Goal: Book appointment/travel/reservation

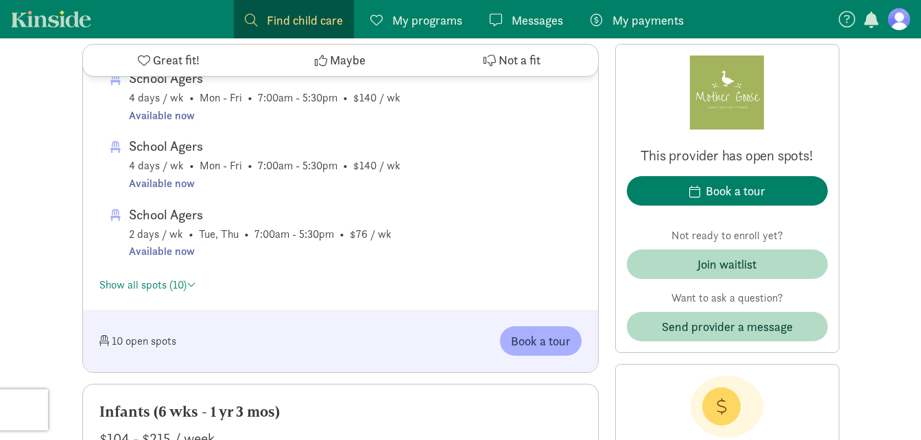
scroll to position [1073, 0]
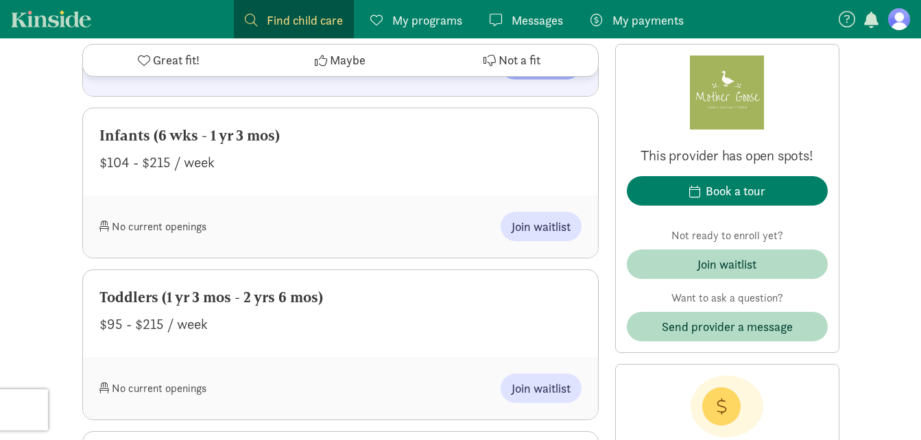
click at [421, 19] on span "My programs" at bounding box center [427, 20] width 70 height 19
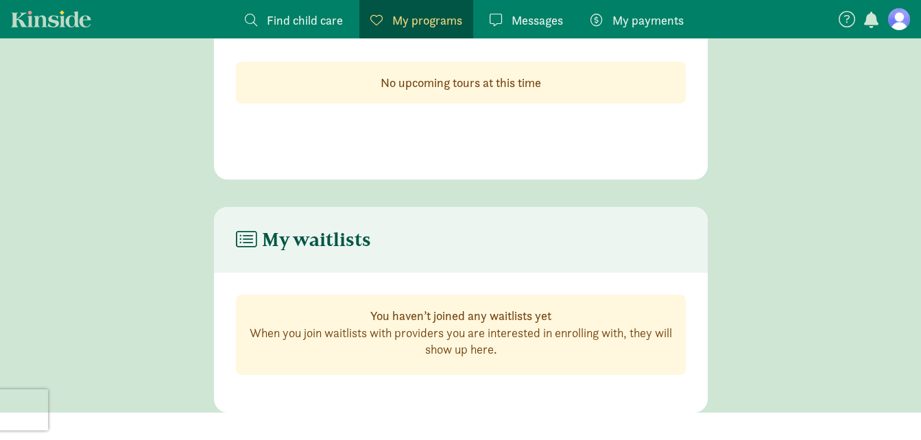
click at [628, 14] on span "My payments" at bounding box center [648, 20] width 71 height 19
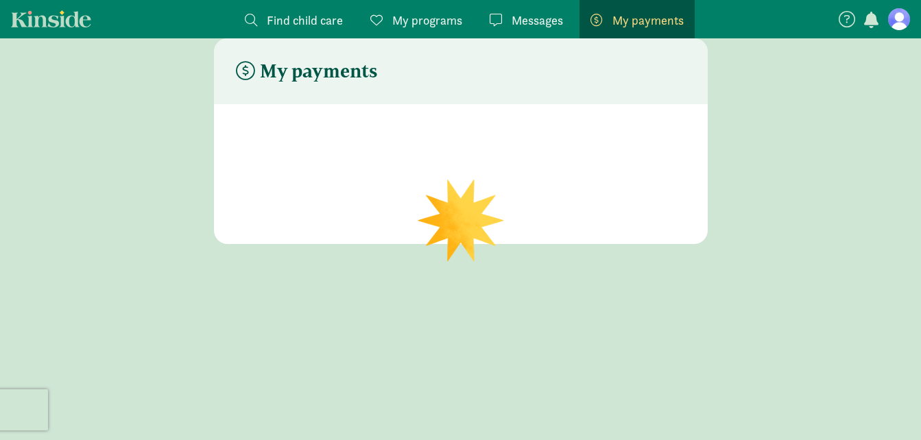
scroll to position [27, 0]
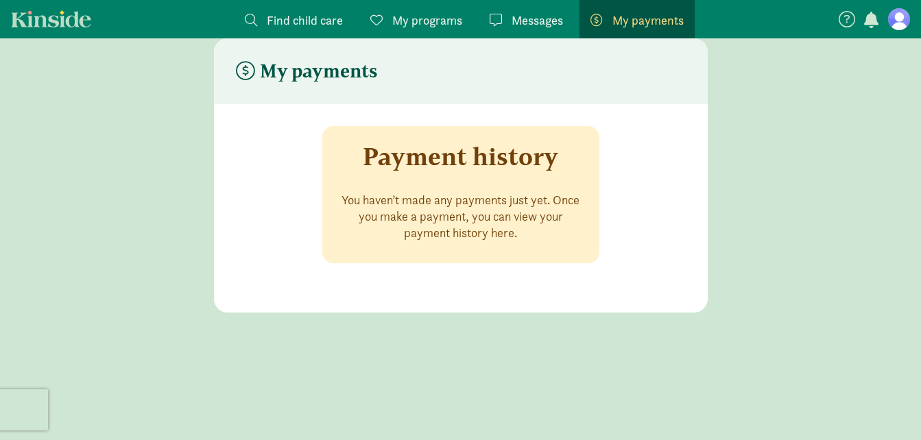
click at [322, 25] on span "Find child care" at bounding box center [305, 20] width 76 height 19
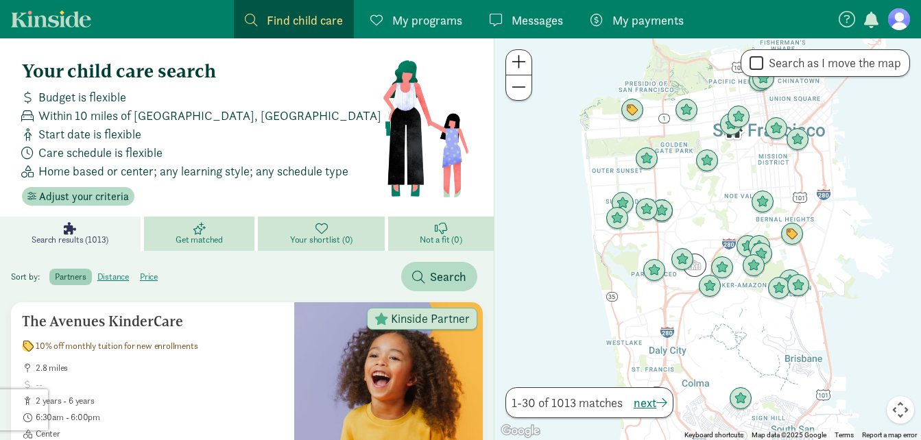
click at [419, 23] on span "My programs" at bounding box center [427, 20] width 70 height 19
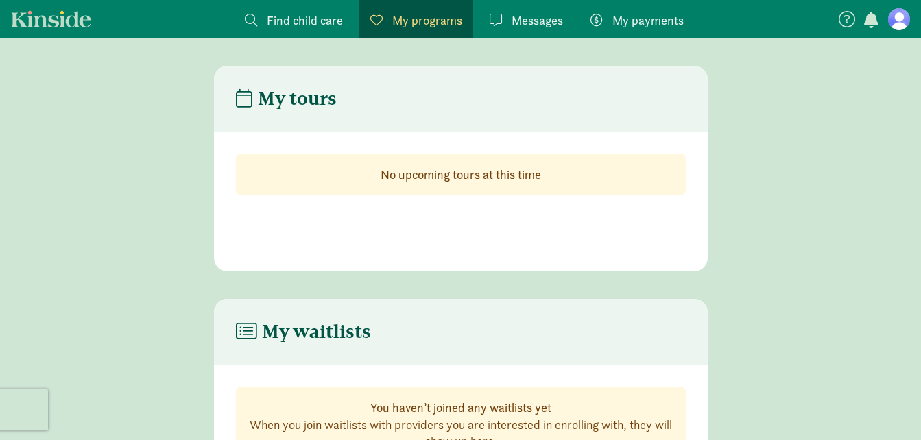
click at [270, 19] on span "Find child care" at bounding box center [305, 20] width 76 height 19
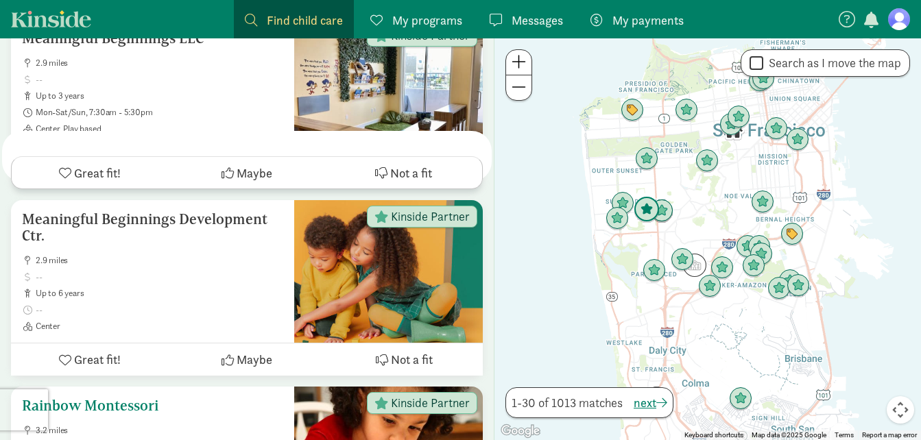
scroll to position [2659, 0]
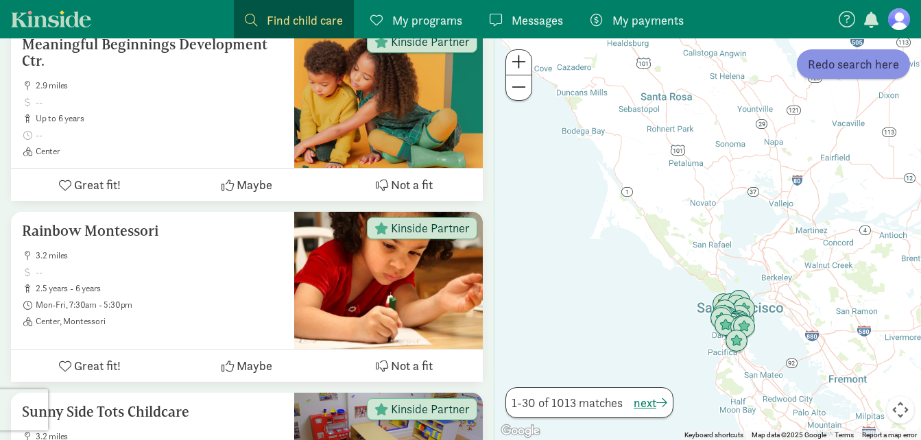
click at [849, 73] on span "Redo search here" at bounding box center [853, 64] width 91 height 19
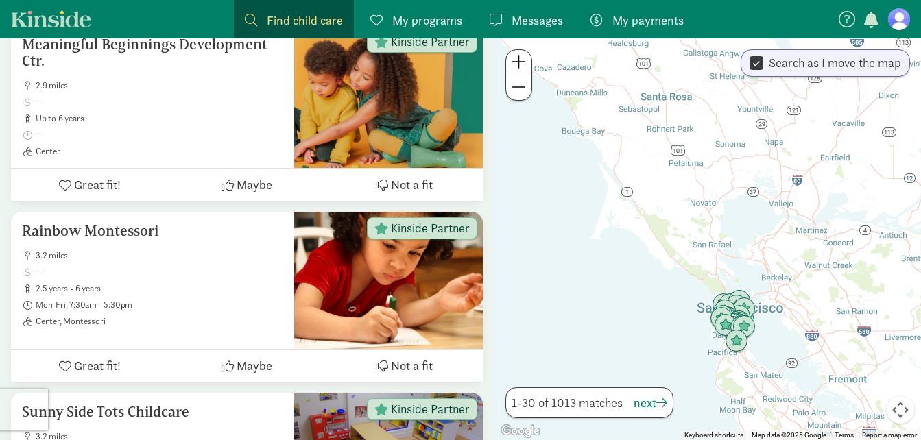
scroll to position [0, 0]
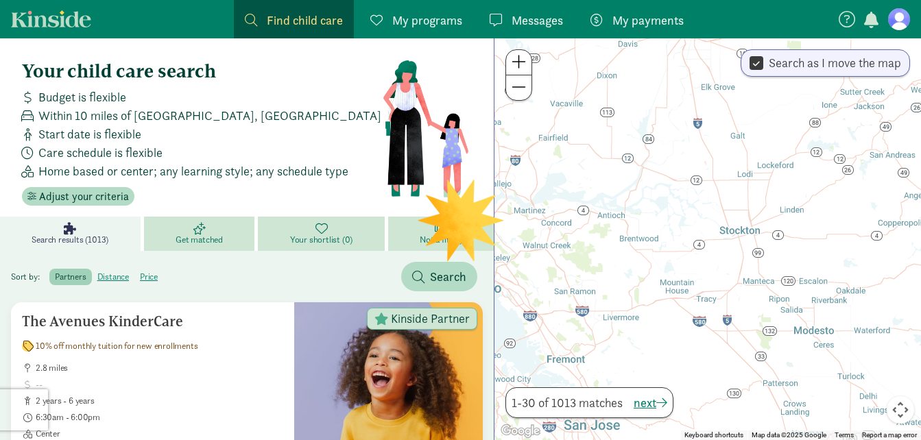
drag, startPoint x: 775, startPoint y: 224, endPoint x: 473, endPoint y: 202, distance: 302.0
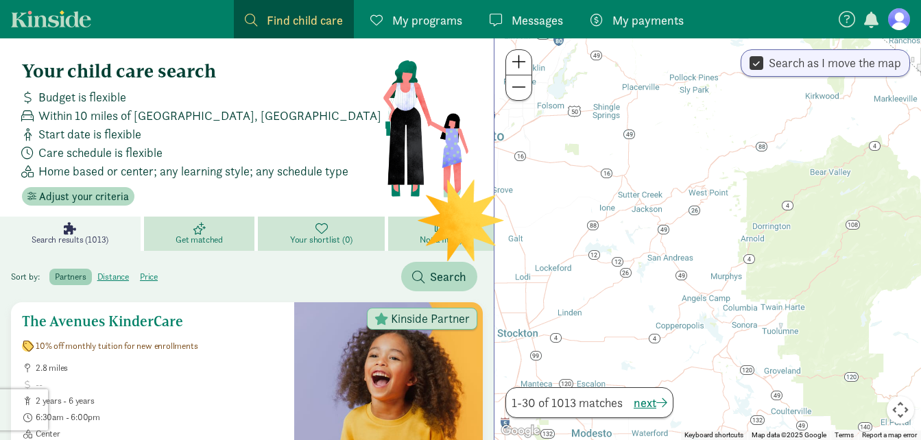
drag, startPoint x: 767, startPoint y: 169, endPoint x: 449, endPoint y: 316, distance: 350.3
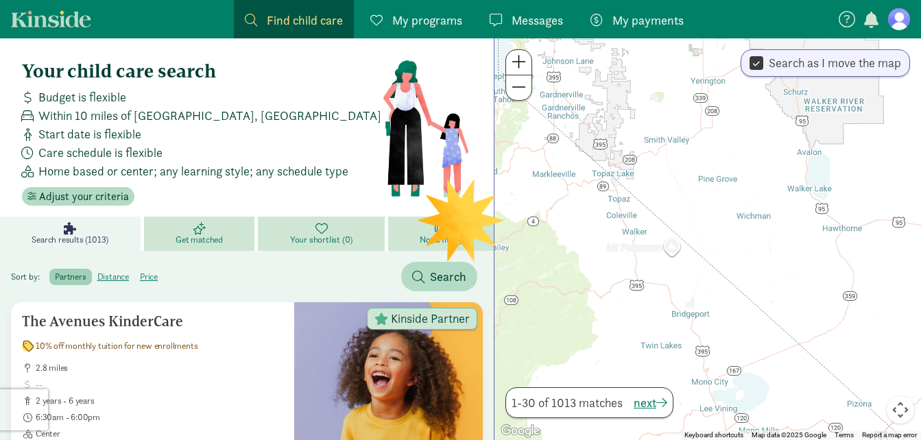
drag, startPoint x: 827, startPoint y: 215, endPoint x: 451, endPoint y: 296, distance: 384.6
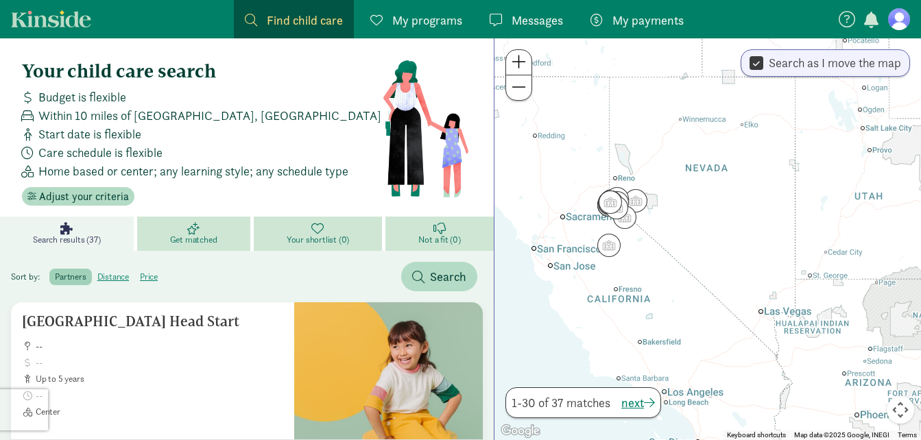
drag, startPoint x: 833, startPoint y: 158, endPoint x: 677, endPoint y: 301, distance: 211.3
click at [677, 301] on div at bounding box center [708, 239] width 427 height 402
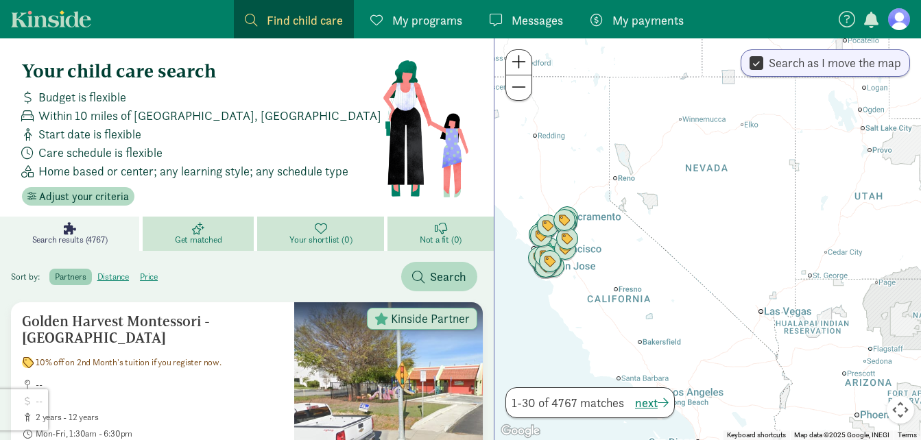
drag, startPoint x: 810, startPoint y: 219, endPoint x: 507, endPoint y: 406, distance: 356.5
click at [507, 406] on div "← Move left → Move right ↑ Move up ↓ Move down + Zoom in - Zoom out Home Jump l…" at bounding box center [707, 239] width 427 height 402
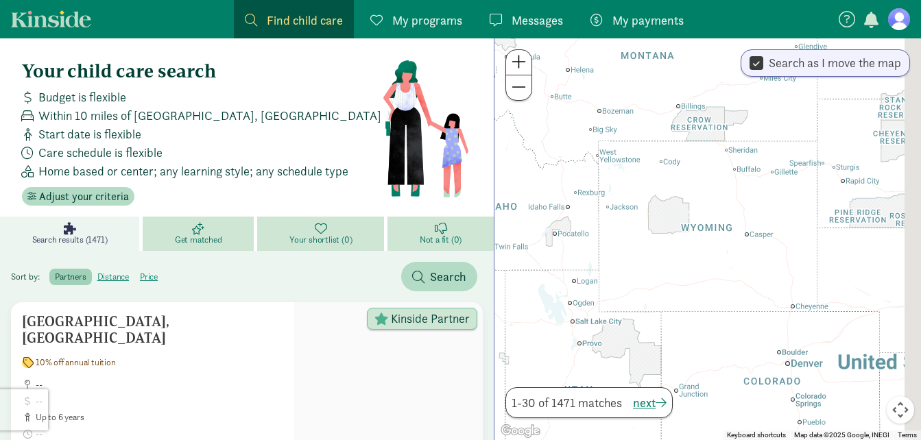
drag, startPoint x: 777, startPoint y: 187, endPoint x: 486, endPoint y: 380, distance: 348.8
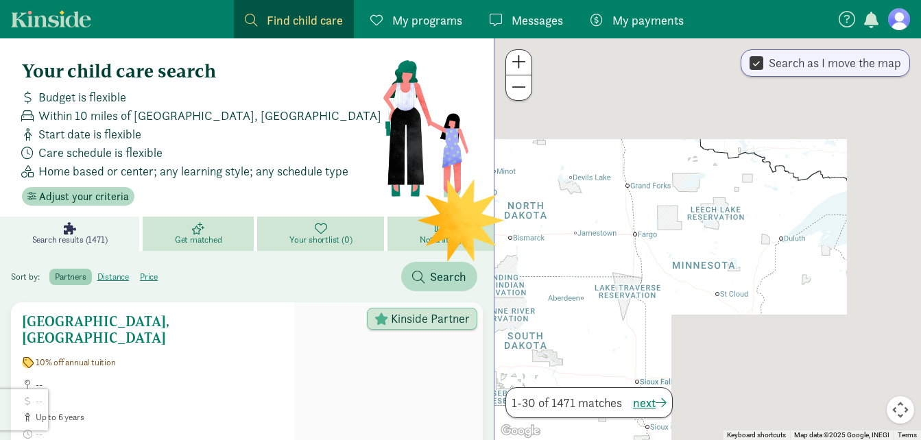
drag, startPoint x: 819, startPoint y: 181, endPoint x: 403, endPoint y: 359, distance: 452.2
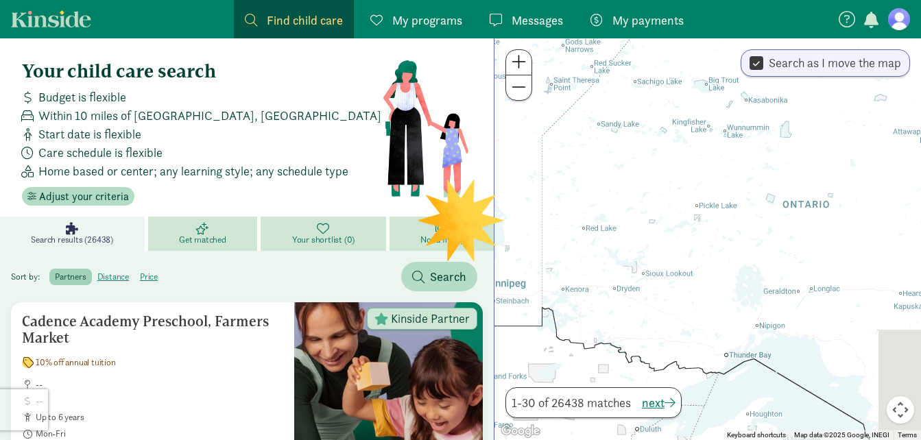
drag, startPoint x: 677, startPoint y: 178, endPoint x: 521, endPoint y: 395, distance: 267.9
click at [521, 395] on div "← Move left → Move right ↑ Move up ↓ Move down + Zoom in - Zoom out Home Jump l…" at bounding box center [707, 239] width 427 height 402
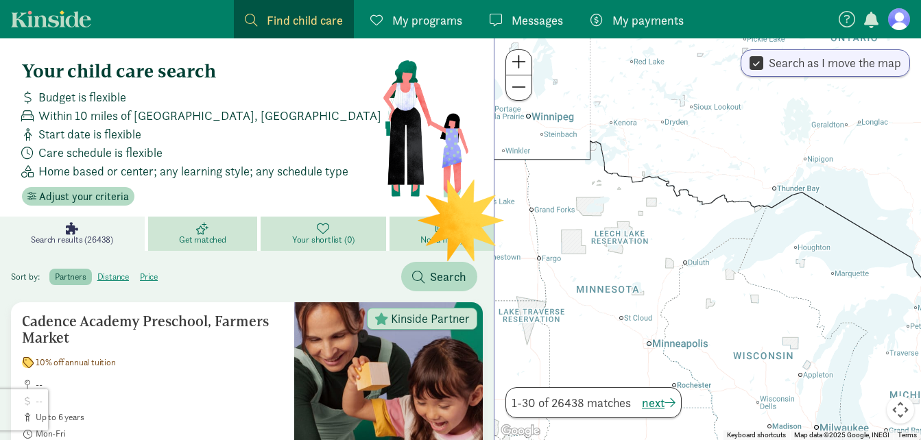
drag, startPoint x: 807, startPoint y: 231, endPoint x: 867, endPoint y: 41, distance: 199.4
click at [867, 41] on div at bounding box center [708, 239] width 427 height 402
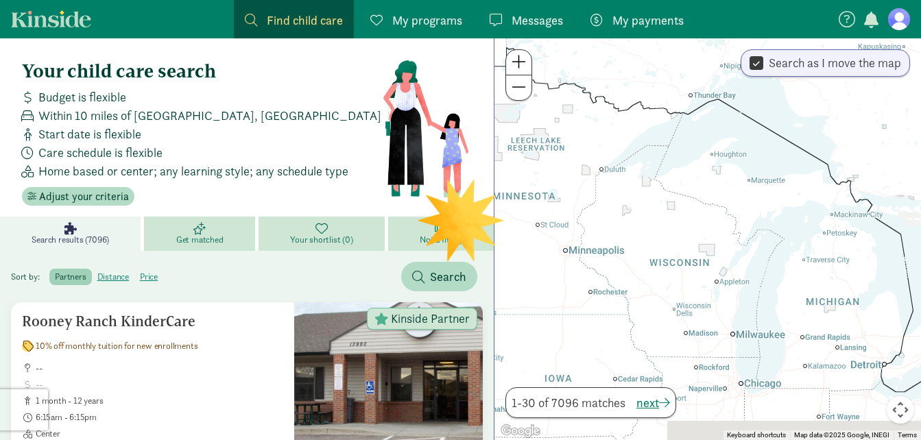
drag, startPoint x: 709, startPoint y: 331, endPoint x: 593, endPoint y: 213, distance: 165.9
click at [593, 213] on div at bounding box center [708, 239] width 427 height 402
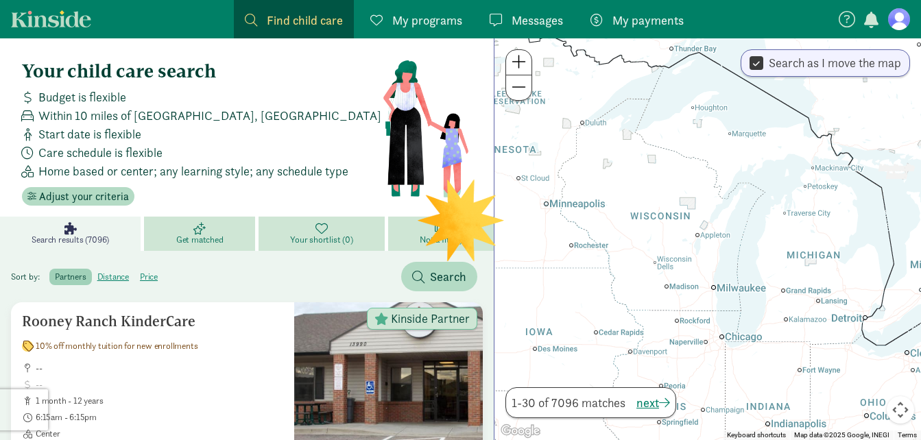
drag, startPoint x: 593, startPoint y: 213, endPoint x: 567, endPoint y: 161, distance: 57.4
click at [567, 161] on div at bounding box center [708, 239] width 427 height 402
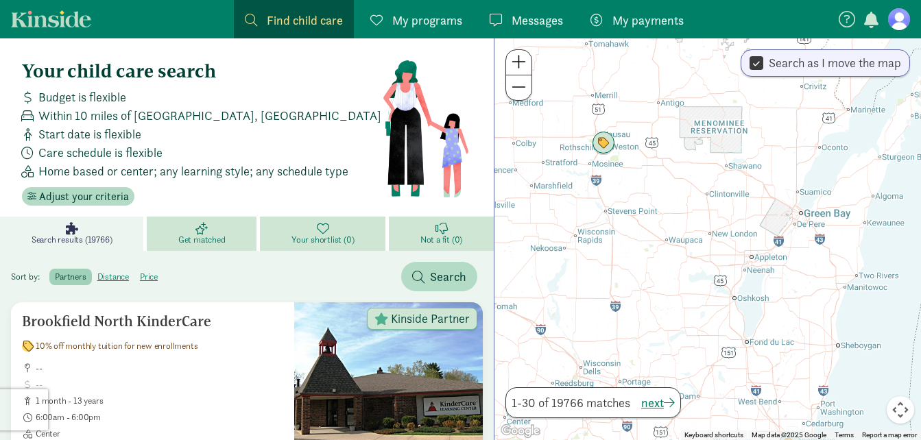
drag, startPoint x: 609, startPoint y: 241, endPoint x: 618, endPoint y: 223, distance: 19.6
click at [618, 223] on div at bounding box center [708, 239] width 427 height 402
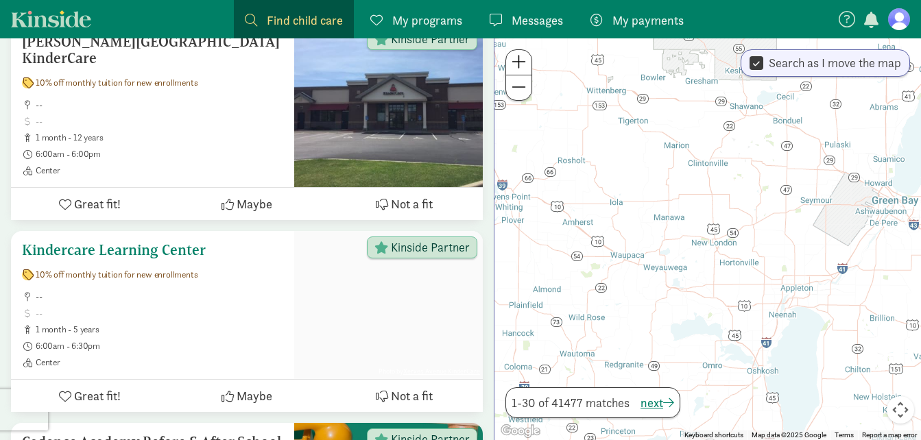
scroll to position [1443, 0]
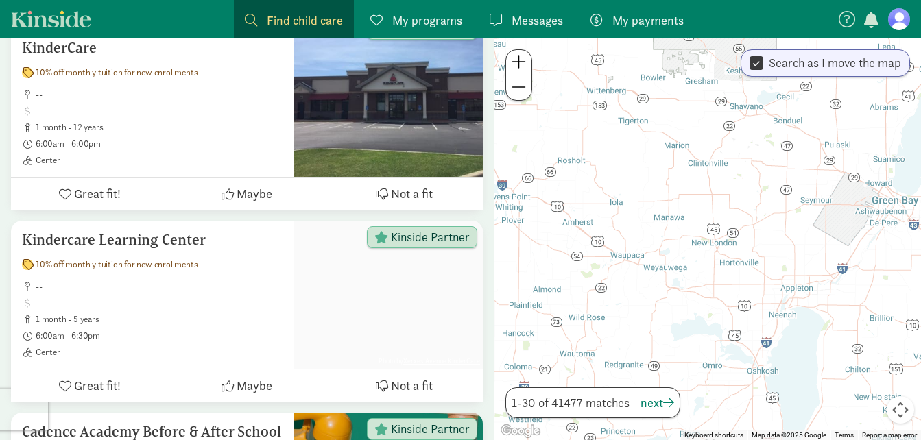
click at [757, 60] on input "Search as I move the map" at bounding box center [757, 63] width 14 height 19
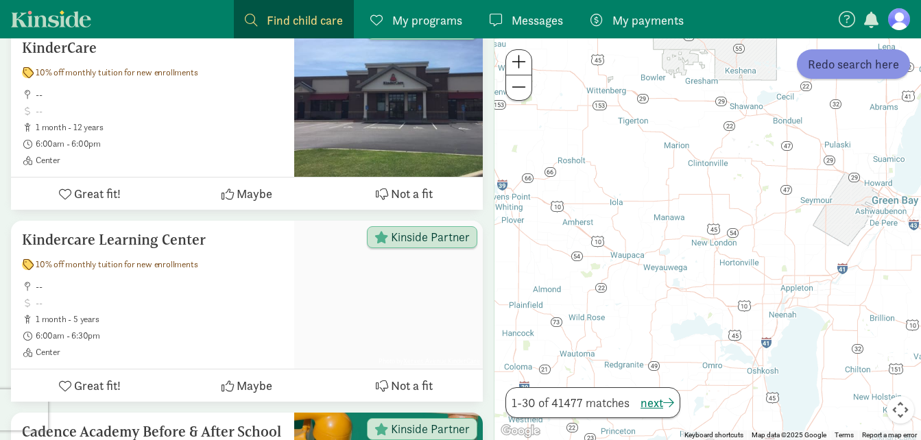
click at [854, 78] on button "Redo search here" at bounding box center [853, 64] width 113 height 30
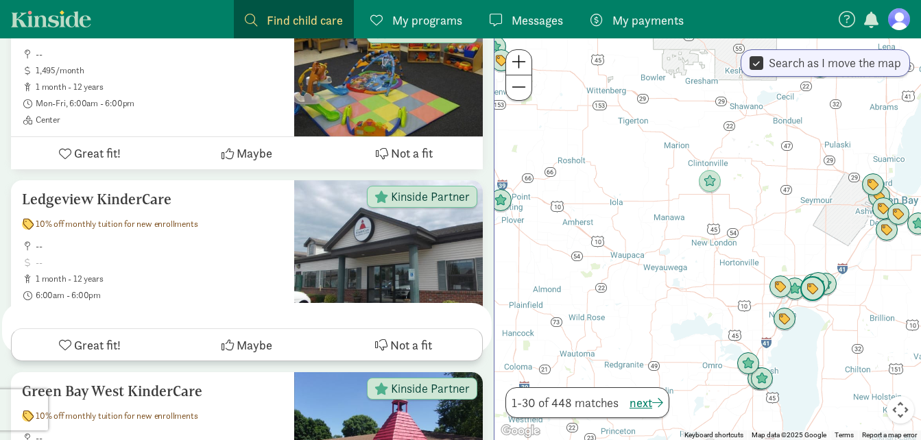
scroll to position [1275, 0]
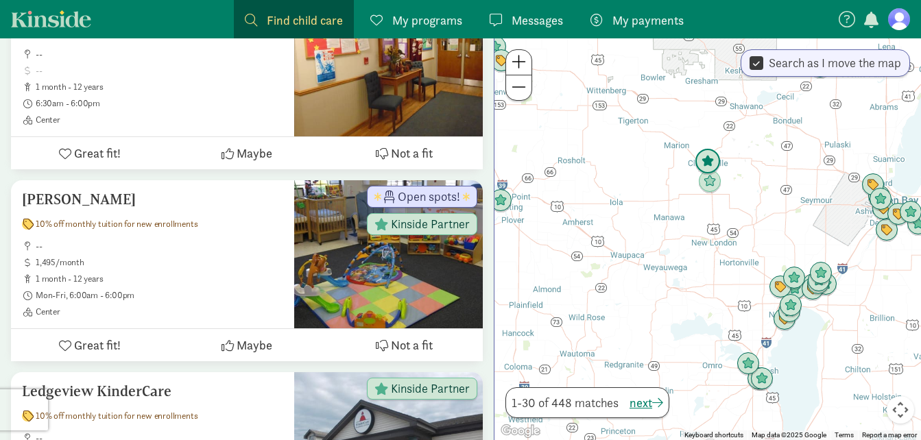
click at [706, 161] on img "Click to see details" at bounding box center [708, 162] width 26 height 26
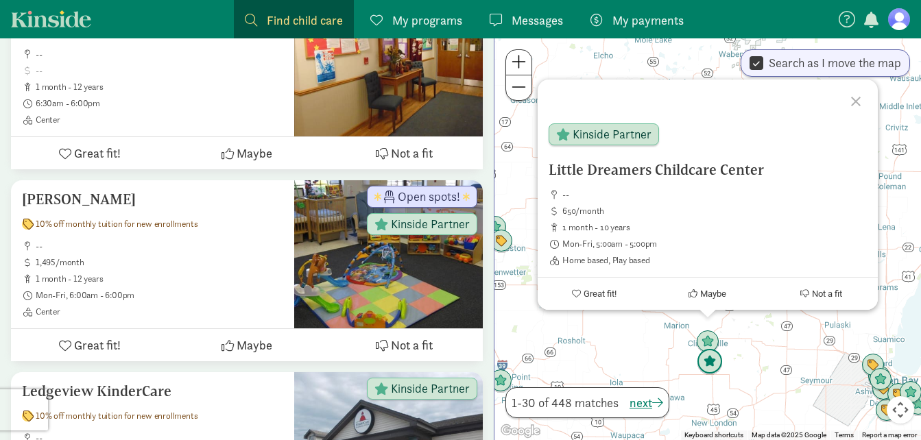
click at [712, 358] on img "Click to see details" at bounding box center [710, 362] width 26 height 26
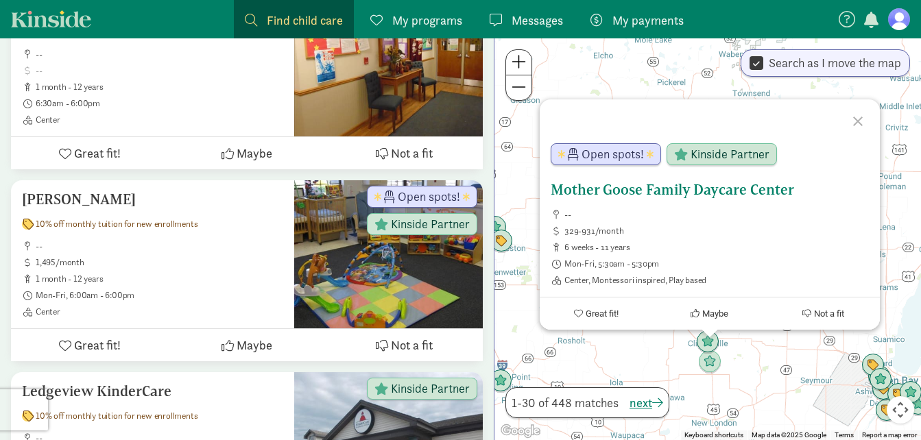
click at [631, 191] on h5 "Mother Goose Family Daycare Center" at bounding box center [710, 190] width 318 height 16
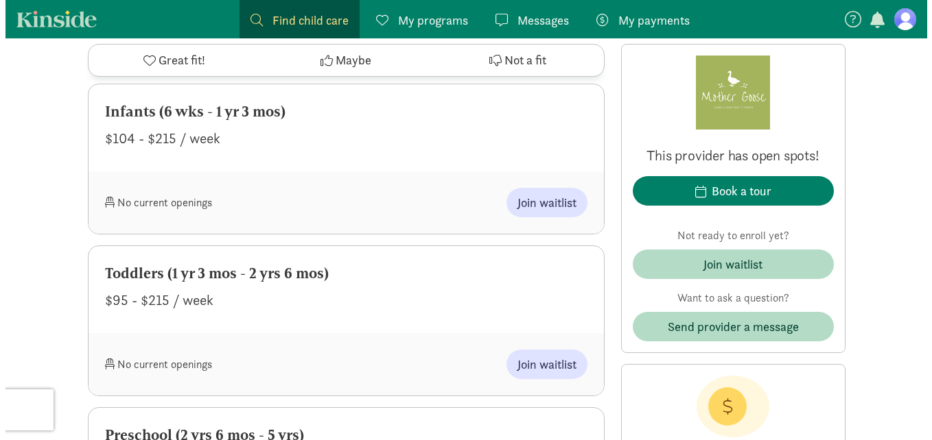
scroll to position [1099, 0]
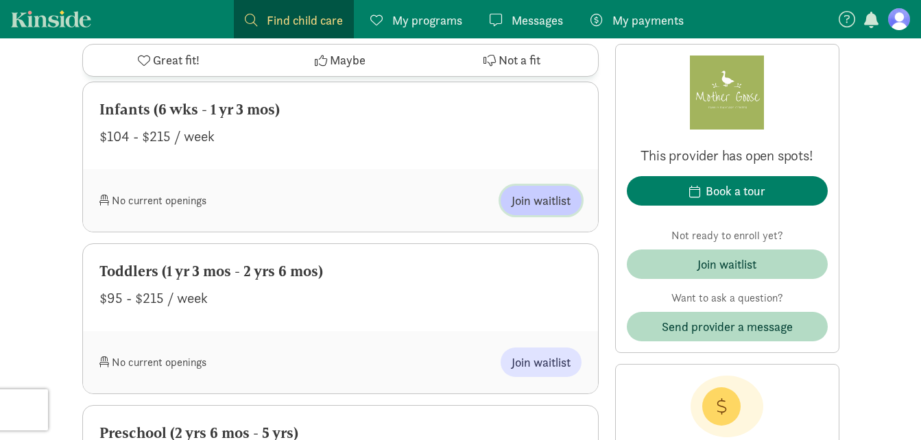
click at [533, 196] on span "Join waitlist" at bounding box center [541, 200] width 59 height 19
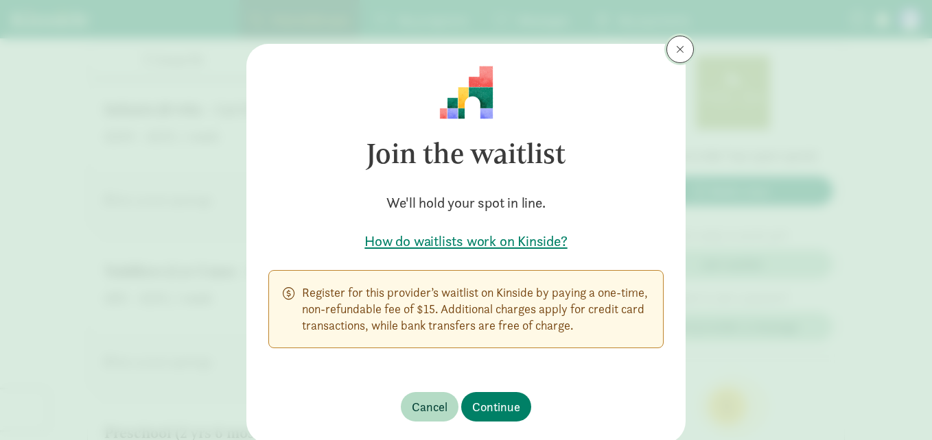
click at [672, 51] on button at bounding box center [679, 49] width 27 height 27
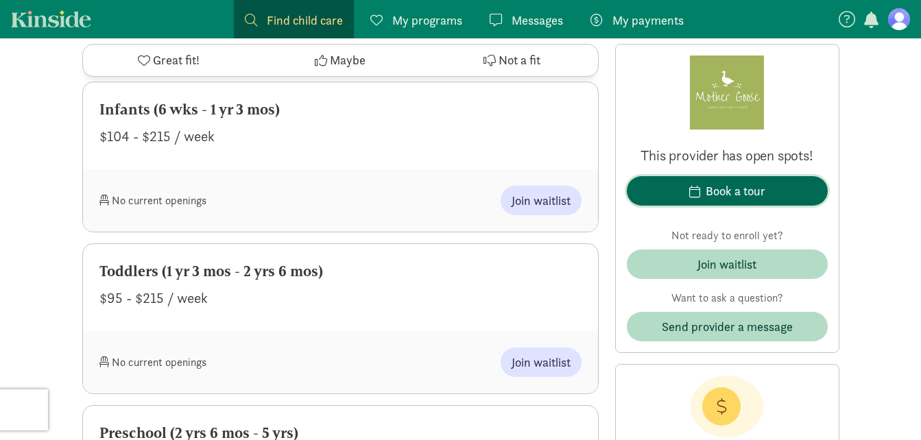
click at [741, 185] on div "Book a tour" at bounding box center [736, 191] width 60 height 19
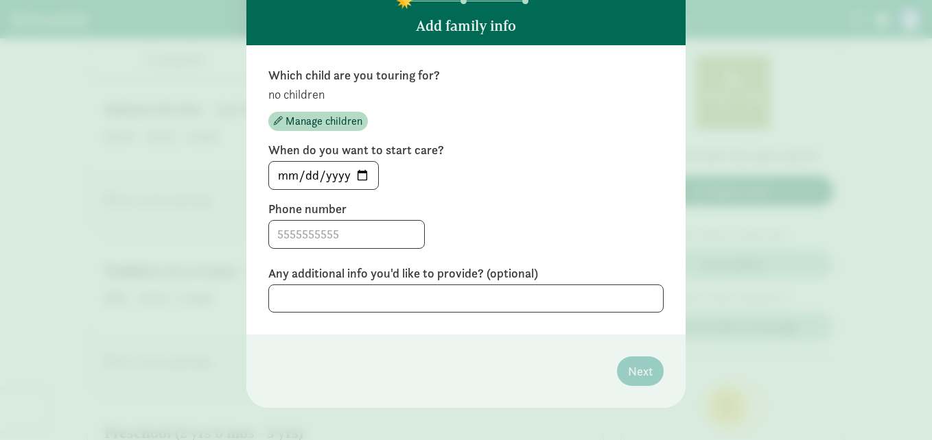
scroll to position [99, 0]
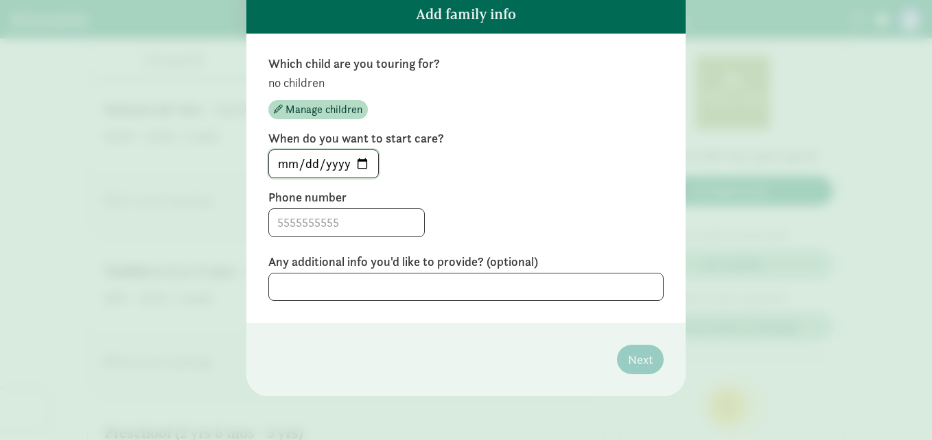
click at [362, 165] on input "2025-09-06" at bounding box center [323, 163] width 109 height 27
type input "2026-06-30"
click at [475, 181] on div "Which child are you touring for? no children Manage children When do you want t…" at bounding box center [465, 179] width 395 height 246
click at [279, 215] on input at bounding box center [346, 222] width 155 height 27
type input "9206552237"
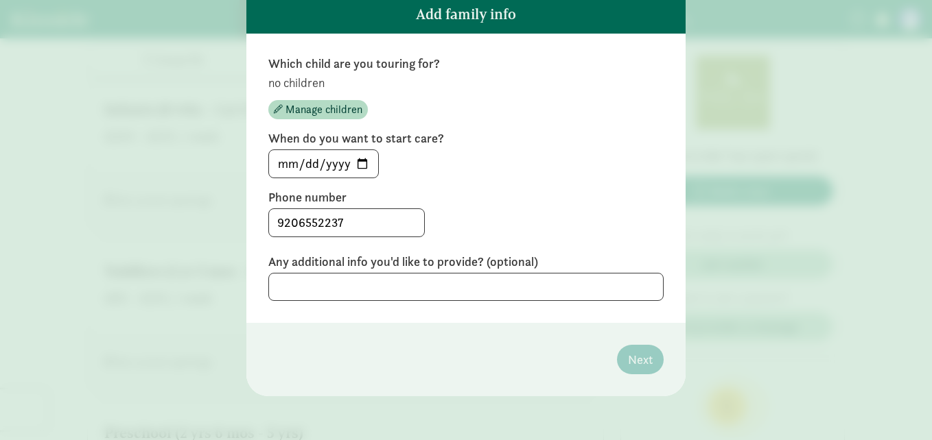
click at [436, 218] on div "9206552237" at bounding box center [465, 223] width 395 height 29
click at [336, 113] on span "Manage children" at bounding box center [323, 110] width 77 height 16
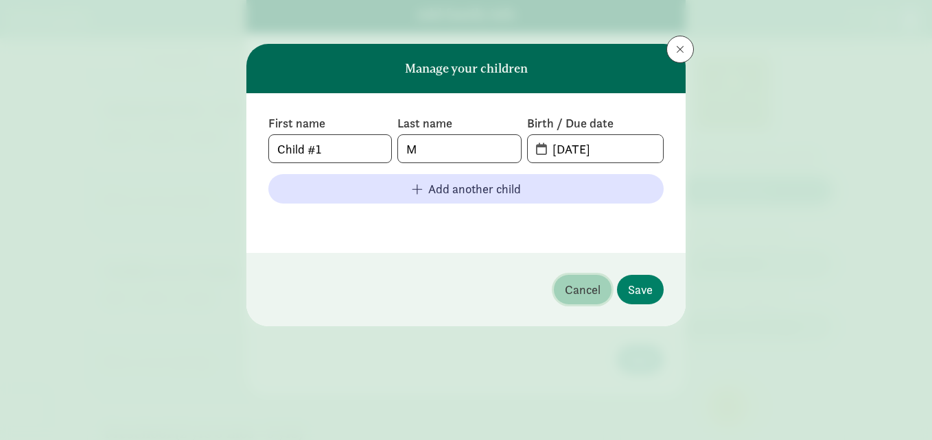
click at [594, 292] on span "Cancel" at bounding box center [583, 290] width 36 height 19
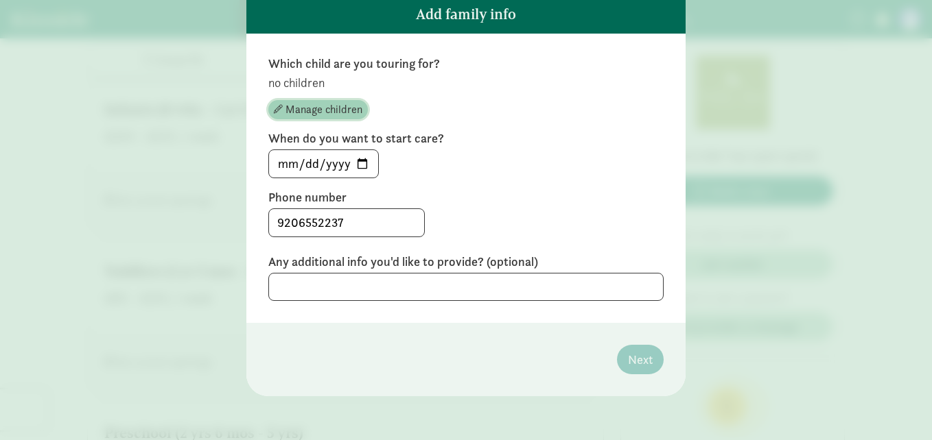
click at [325, 106] on span "Manage children" at bounding box center [323, 110] width 77 height 16
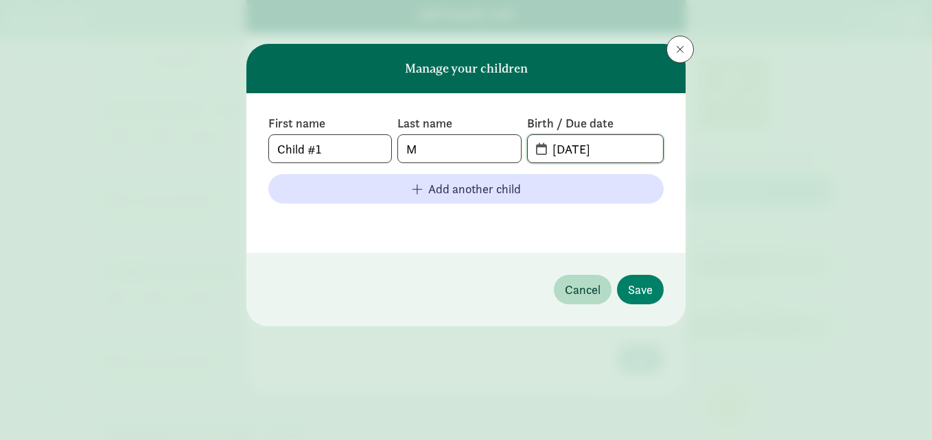
drag, startPoint x: 628, startPoint y: 153, endPoint x: 513, endPoint y: 163, distance: 115.0
click at [513, 163] on div "First name Child #1 Last name M Birth / Due date 09-06-2025 Add another child" at bounding box center [465, 173] width 395 height 116
type input "03-21-2025"
click at [638, 287] on span "Save" at bounding box center [640, 290] width 25 height 19
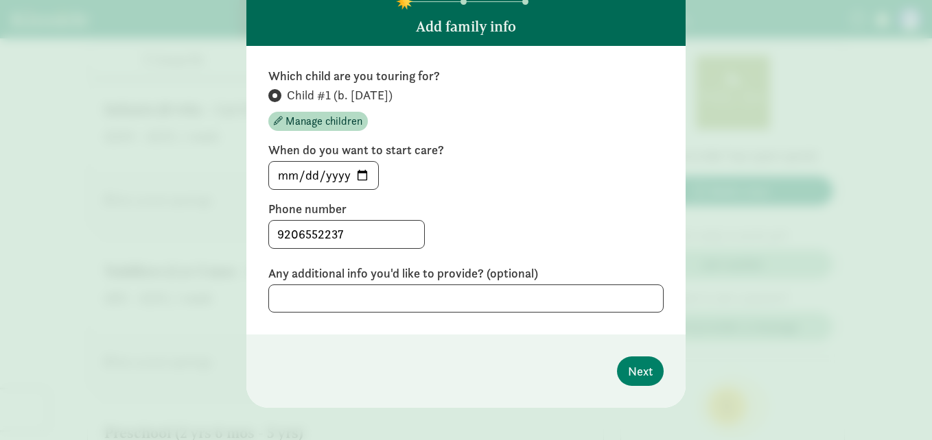
scroll to position [85, 0]
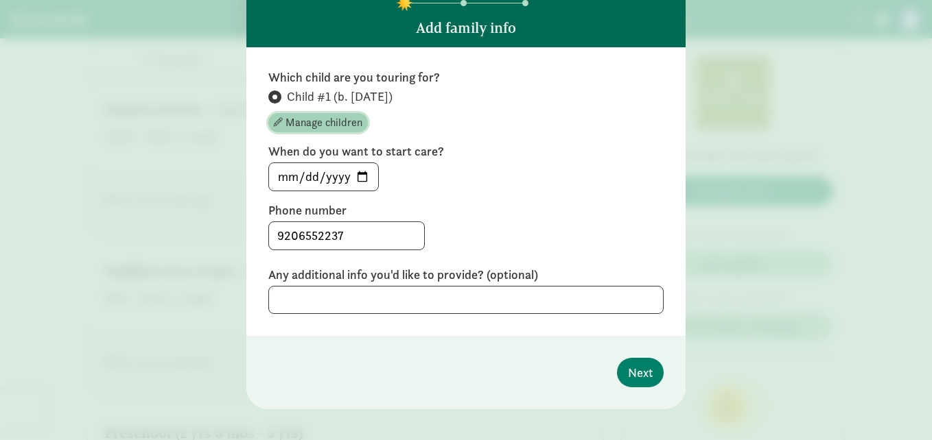
click at [341, 124] on span "Manage children" at bounding box center [323, 123] width 77 height 16
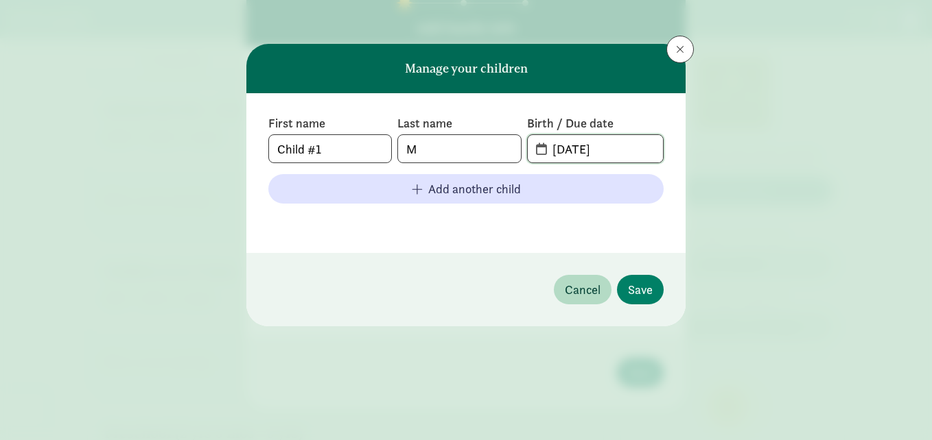
drag, startPoint x: 627, startPoint y: 148, endPoint x: 607, endPoint y: 150, distance: 20.0
click at [607, 150] on input "03-21-2025" at bounding box center [603, 148] width 119 height 27
type input "03-21-2026"
click at [650, 290] on span "Save" at bounding box center [640, 290] width 25 height 19
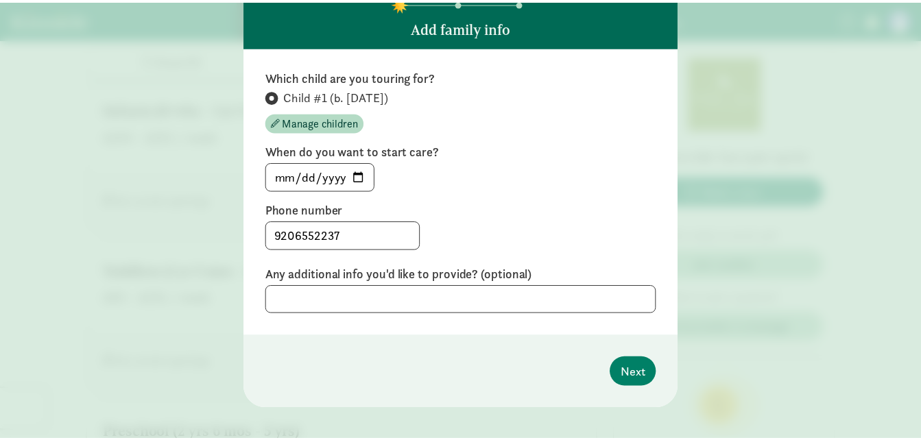
scroll to position [98, 0]
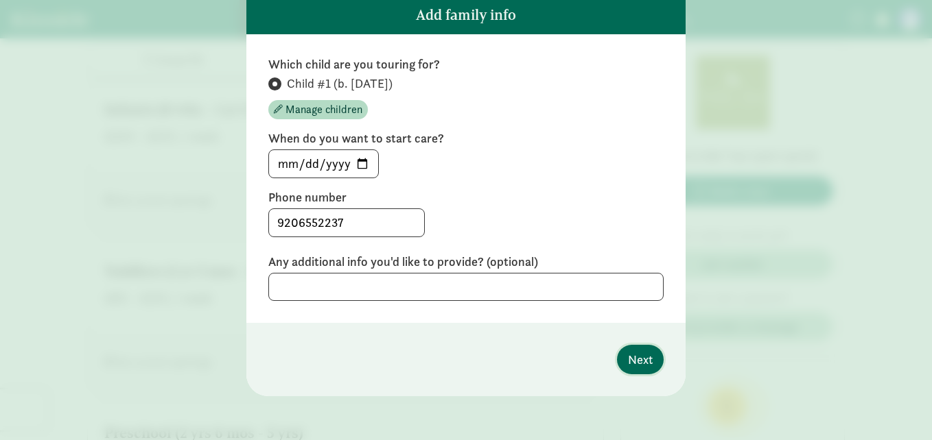
click at [630, 356] on span "Next" at bounding box center [640, 360] width 25 height 19
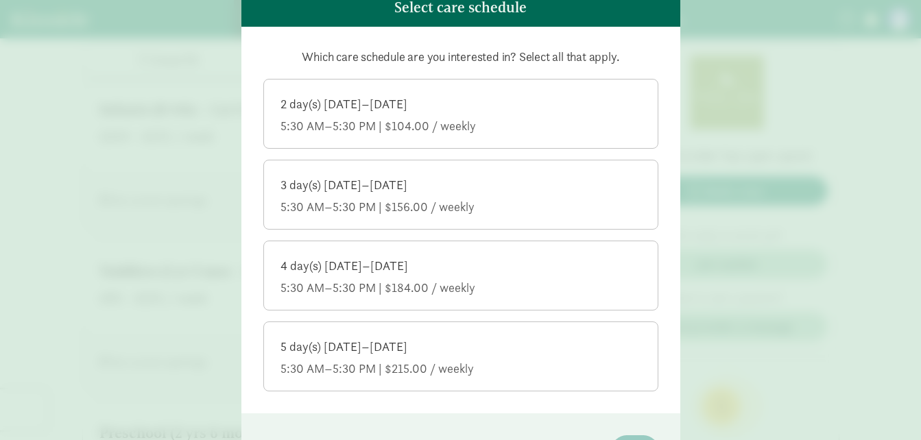
scroll to position [104, 0]
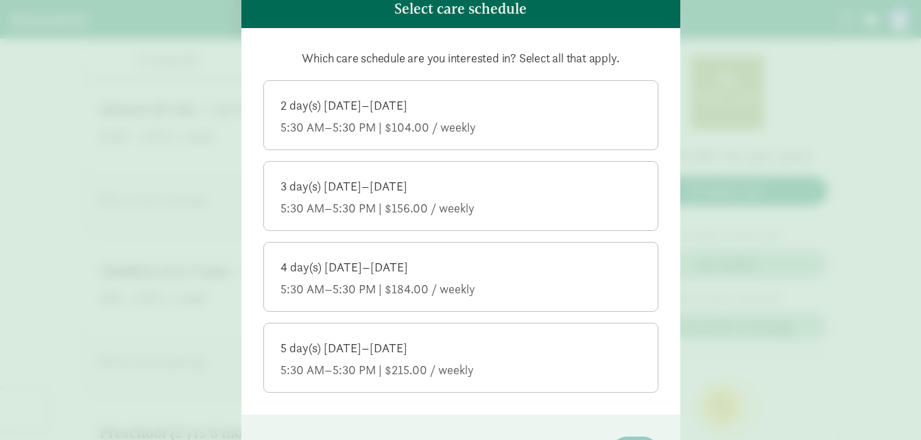
click at [478, 359] on div "5 day(s) Monday–Friday 5:30 AM–5:30 PM | $215.00 / weekly" at bounding box center [461, 359] width 361 height 38
click at [0, 0] on input "5 day(s) Monday–Friday 5:30 AM–5:30 PM | $215.00 / weekly" at bounding box center [0, 0] width 0 height 0
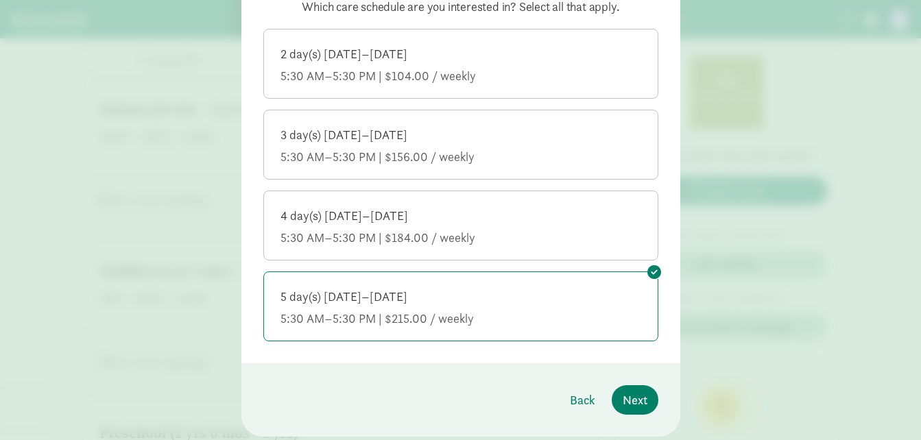
scroll to position [169, 0]
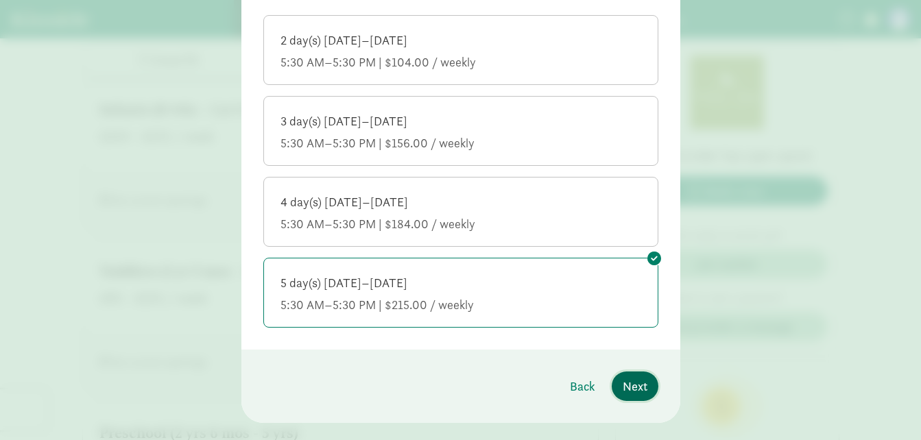
click at [631, 386] on span "Next" at bounding box center [635, 386] width 25 height 19
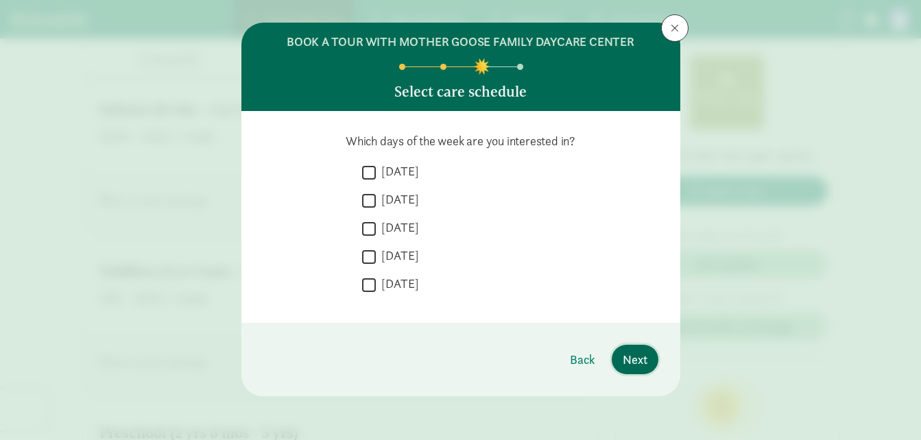
scroll to position [21, 0]
click at [372, 169] on input "Monday" at bounding box center [369, 172] width 14 height 19
checkbox input "true"
click at [376, 202] on label "Tuesday" at bounding box center [397, 199] width 43 height 16
click at [375, 202] on input "Tuesday" at bounding box center [369, 200] width 14 height 19
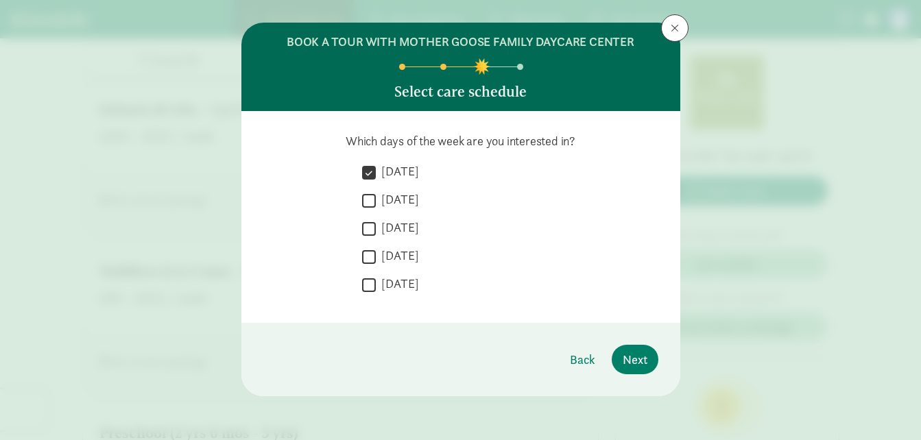
checkbox input "true"
click at [380, 220] on label "Wednesday" at bounding box center [397, 228] width 43 height 16
click at [376, 220] on input "Wednesday" at bounding box center [369, 229] width 14 height 19
checkbox input "true"
click at [395, 250] on label "Thursday" at bounding box center [397, 256] width 43 height 16
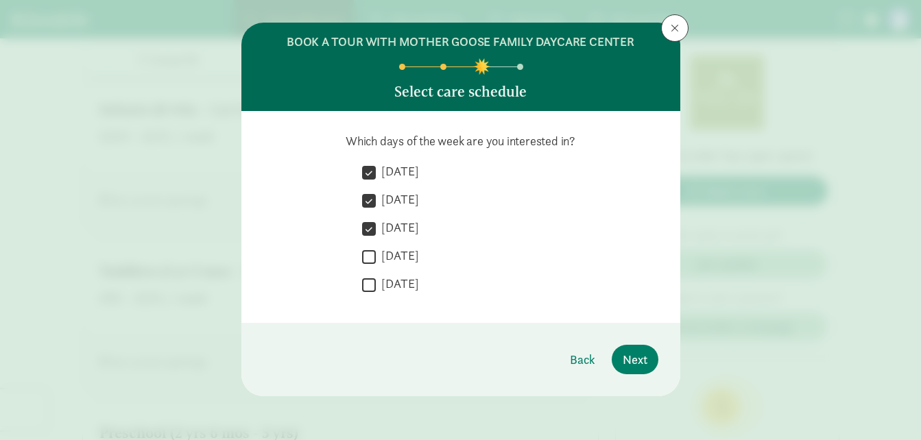
click at [376, 250] on input "Thursday" at bounding box center [369, 257] width 14 height 19
checkbox input "true"
click at [381, 299] on div " Friday" at bounding box center [510, 288] width 296 height 25
click at [371, 281] on input "Friday" at bounding box center [369, 285] width 14 height 19
checkbox input "true"
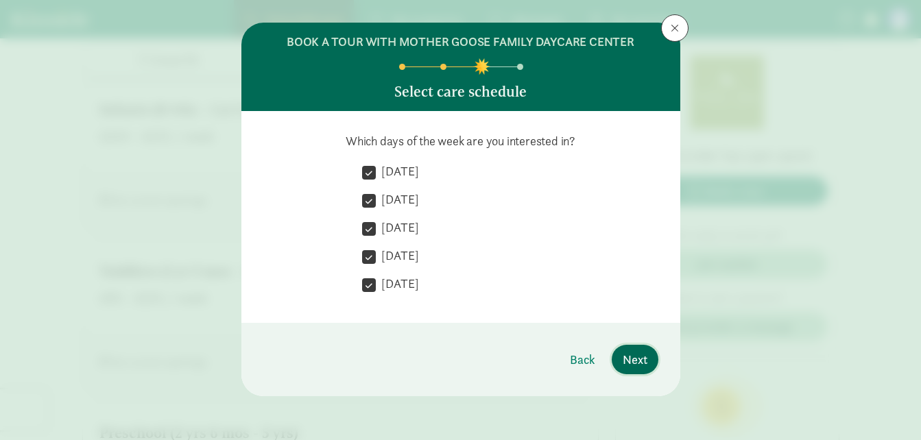
click at [627, 356] on span "Next" at bounding box center [635, 360] width 25 height 19
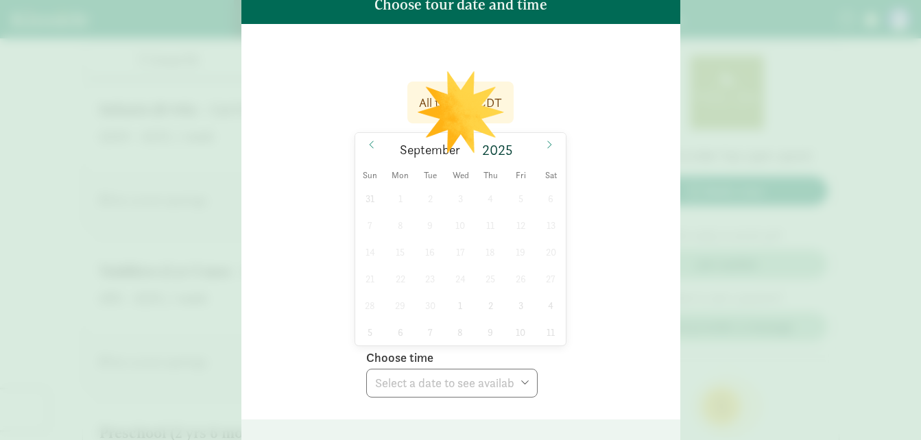
scroll to position [109, 0]
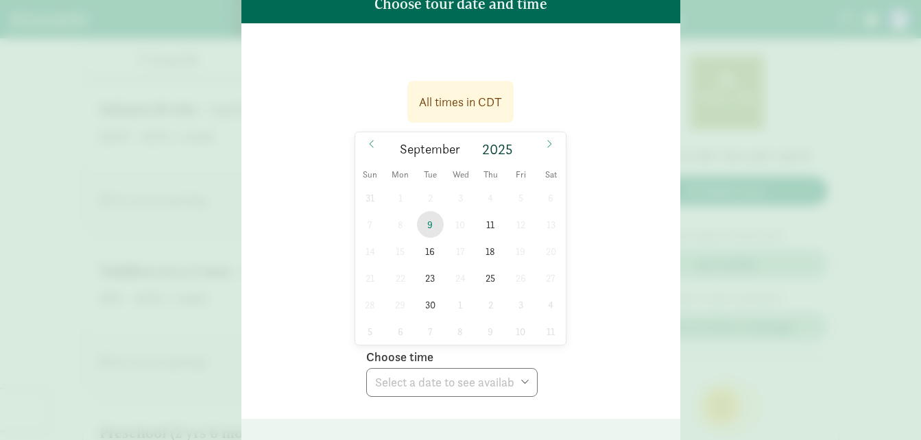
click at [425, 224] on span "9" at bounding box center [430, 224] width 27 height 27
click at [465, 391] on select "Choose time 11:30 AM 12:00 PM 12:30 PM 01:00 PM 01:30 PM 02:00 PM 02:30 PM 03:0…" at bounding box center [452, 382] width 172 height 29
click at [639, 294] on div "All times in CDT 09/09/2025 September 2025 Sun Mon Tue Wed Thu Fri Sat 31 1 2 3…" at bounding box center [460, 235] width 395 height 325
click at [506, 379] on select "Choose time 11:30 AM 12:00 PM 12:30 PM 01:00 PM 01:30 PM 02:00 PM 02:30 PM 03:0…" at bounding box center [452, 382] width 172 height 29
select select "2025-09-09T17:00:00.000-05:00"
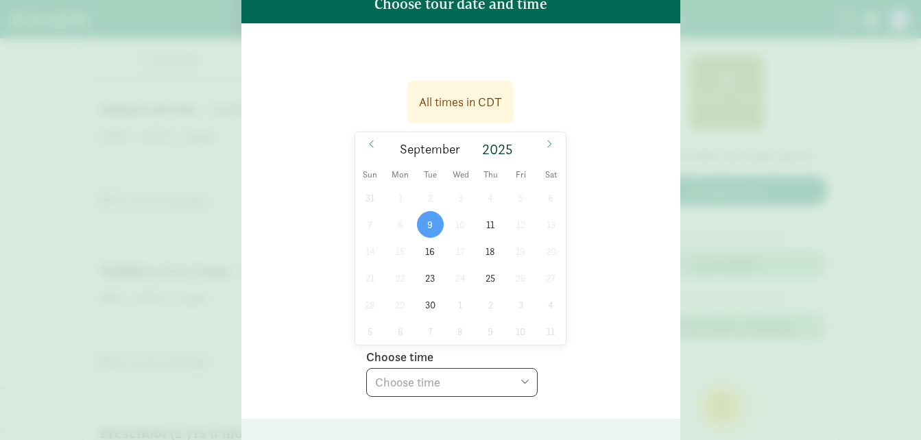
click at [366, 368] on select "Choose time 11:30 AM 12:00 PM 12:30 PM 01:00 PM 01:30 PM 02:00 PM 02:30 PM 03:0…" at bounding box center [452, 382] width 172 height 29
click at [287, 370] on div "All times in CDT 09/09/2025 September 2025 Sun Mon Tue Wed Thu Fri Sat 31 1 2 3…" at bounding box center [460, 235] width 395 height 325
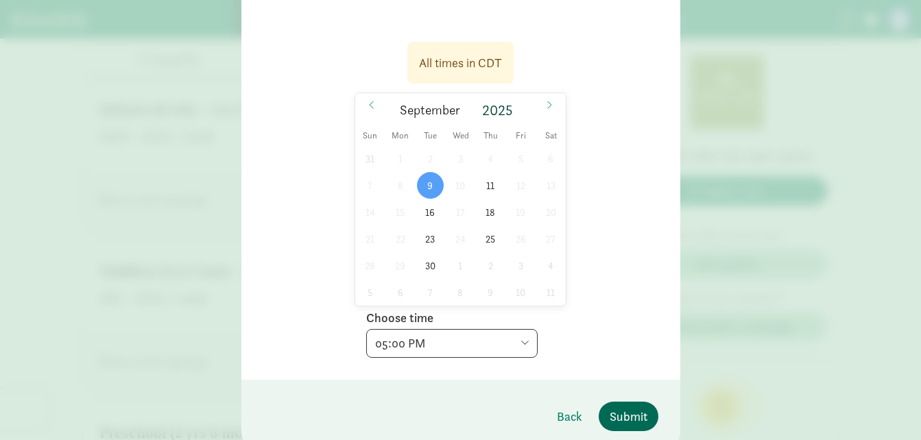
scroll to position [148, 0]
click at [624, 416] on span "Submit" at bounding box center [629, 417] width 38 height 19
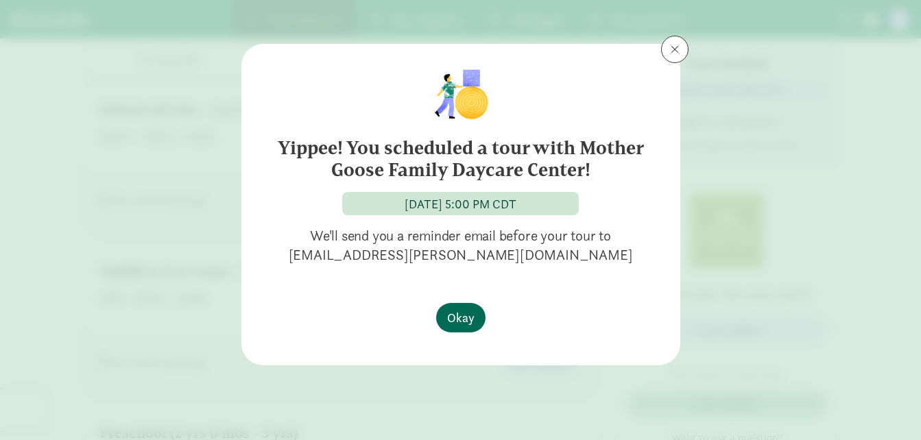
scroll to position [0, 0]
click at [451, 323] on span "Okay" at bounding box center [460, 318] width 27 height 19
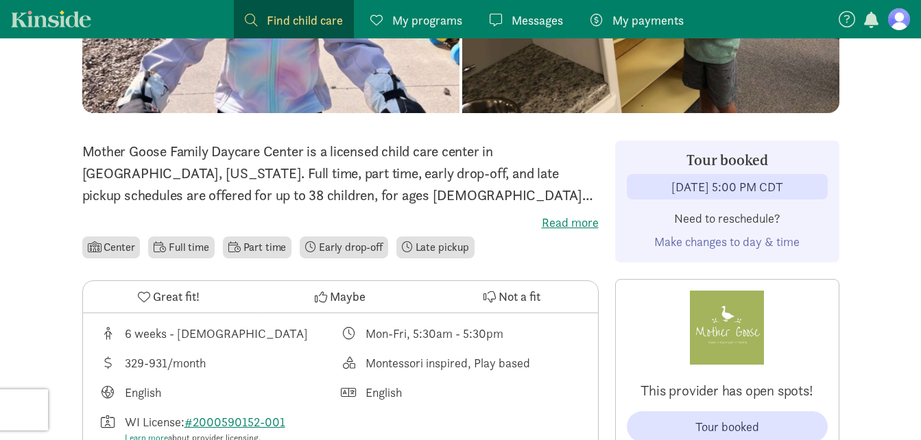
scroll to position [164, 0]
